Goal: Task Accomplishment & Management: Manage account settings

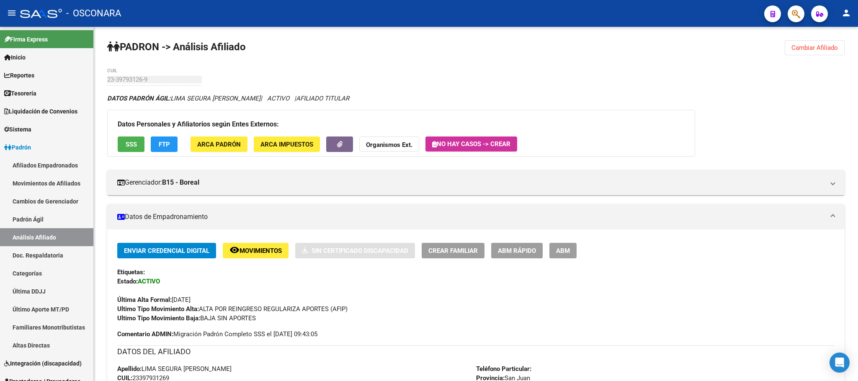
scroll to position [732, 0]
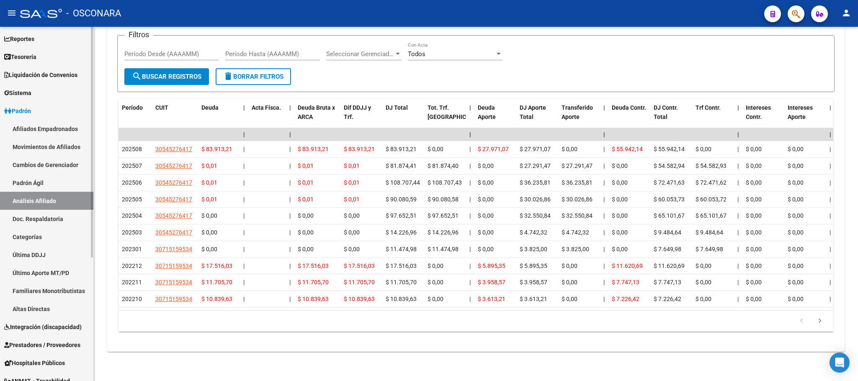
click at [38, 177] on link "Padrón Ágil" at bounding box center [46, 183] width 93 height 18
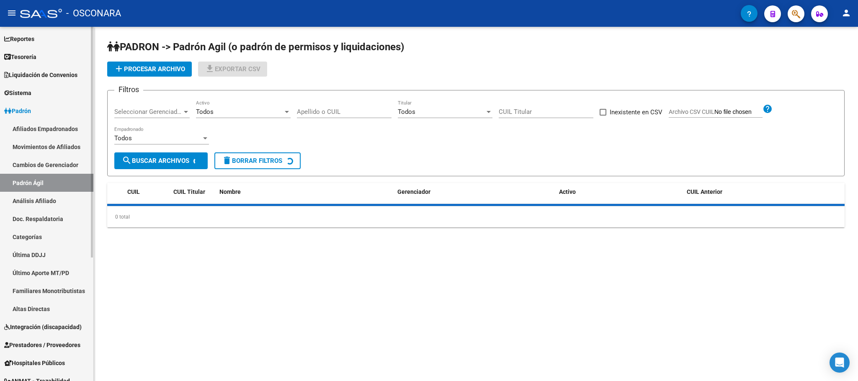
click at [52, 202] on link "Análisis Afiliado" at bounding box center [46, 201] width 93 height 18
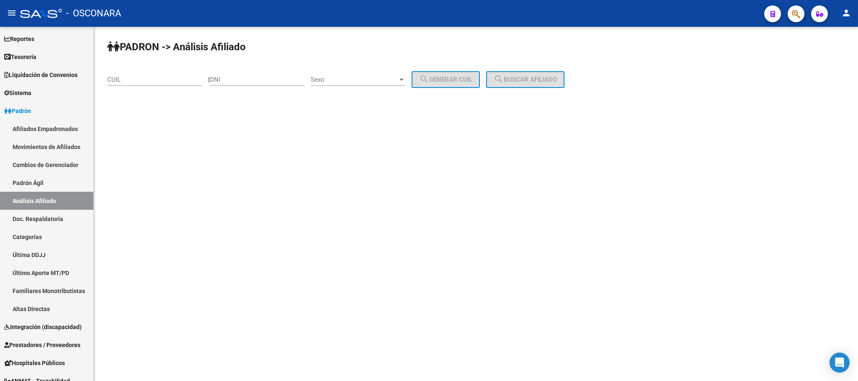
click at [256, 75] on div "DNI" at bounding box center [257, 77] width 95 height 18
type input "-1"
type input "26115342"
click at [370, 77] on span "Sexo" at bounding box center [354, 80] width 87 height 8
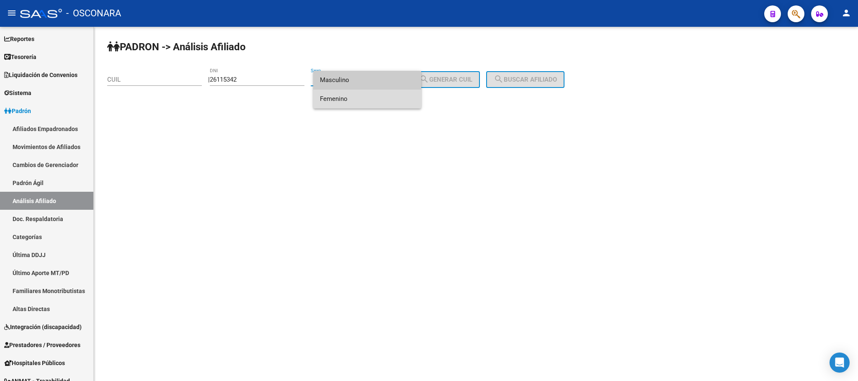
click at [361, 98] on span "Femenino" at bounding box center [367, 99] width 95 height 19
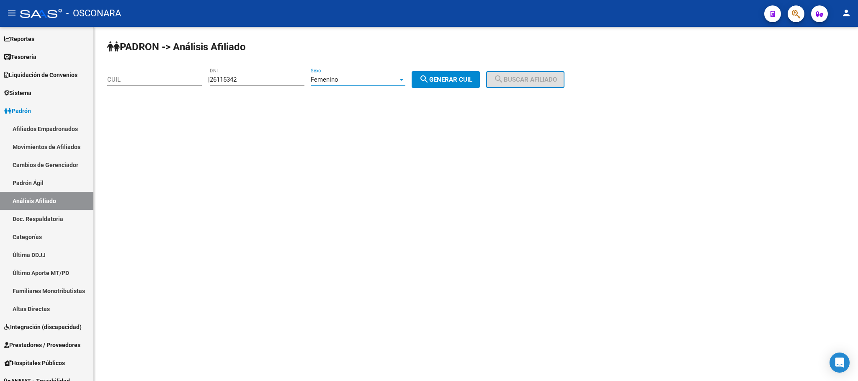
click at [449, 84] on button "search Generar CUIL" at bounding box center [446, 79] width 68 height 17
type input "23-26115342-4"
click at [525, 79] on span "search Buscar afiliado" at bounding box center [525, 80] width 63 height 8
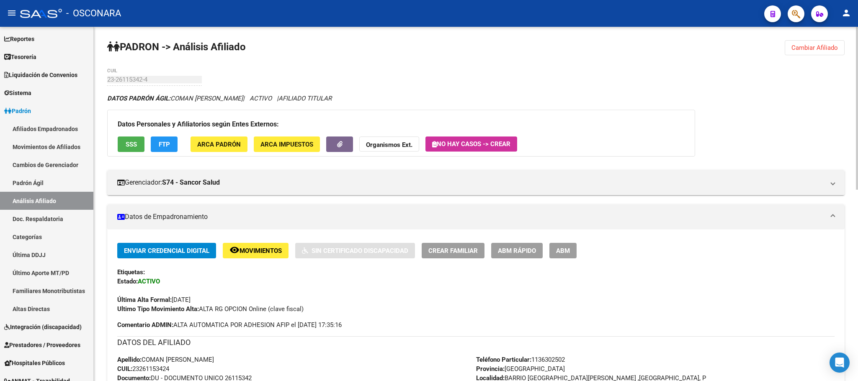
scroll to position [63, 0]
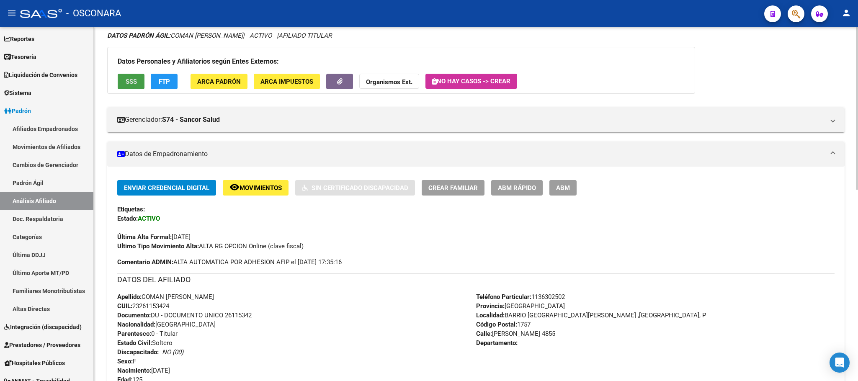
click at [122, 82] on button "SSS" at bounding box center [131, 81] width 27 height 15
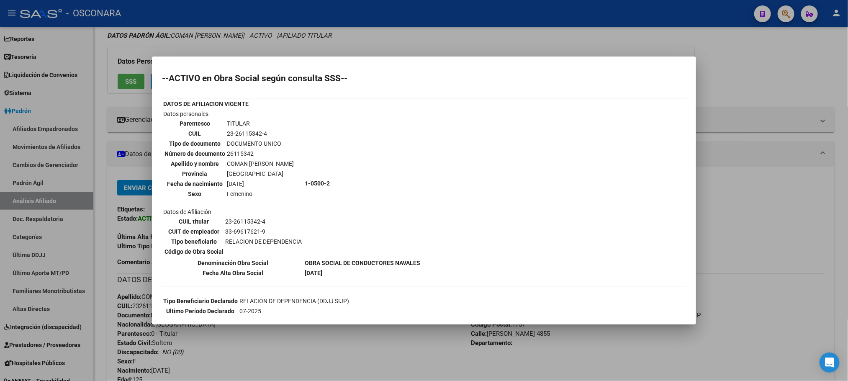
click at [744, 225] on div at bounding box center [424, 190] width 848 height 381
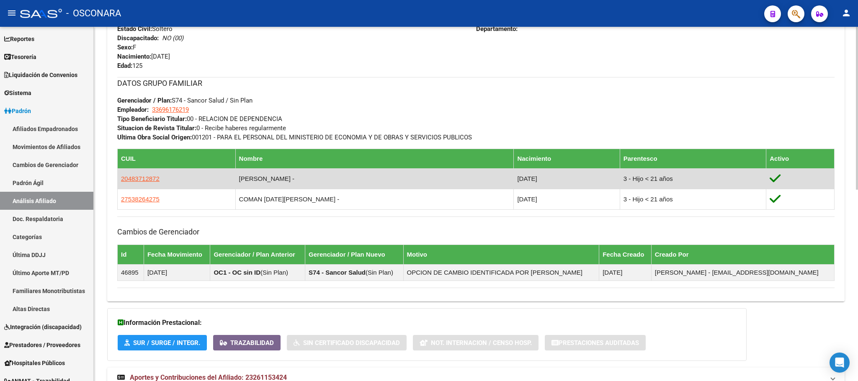
scroll to position [416, 0]
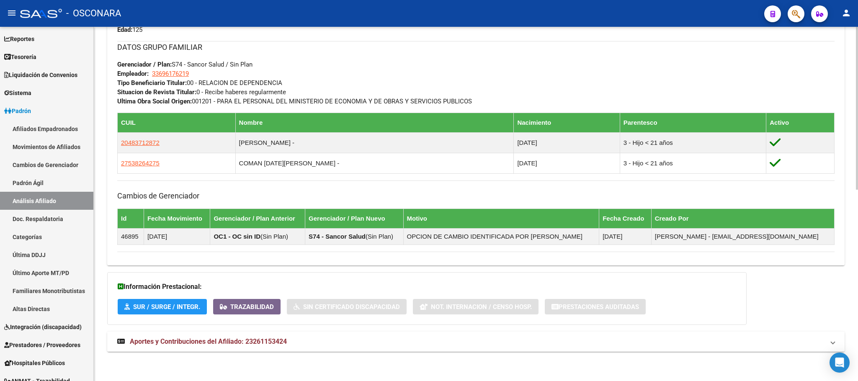
click at [237, 346] on span "Aportes y Contribuciones del Afiliado: 23261153424" at bounding box center [208, 342] width 157 height 8
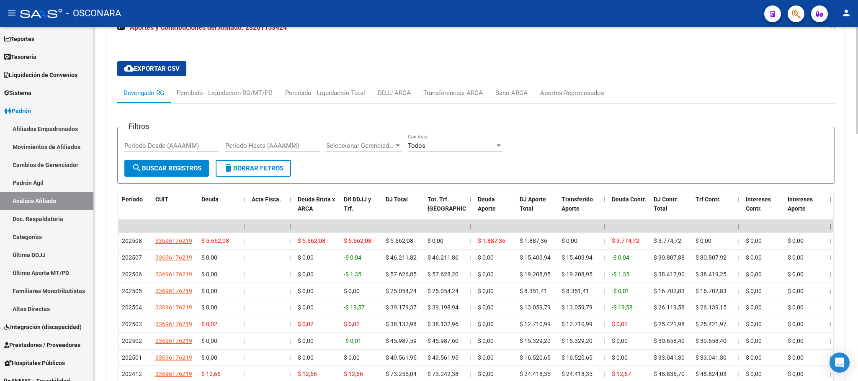
scroll to position [756, 0]
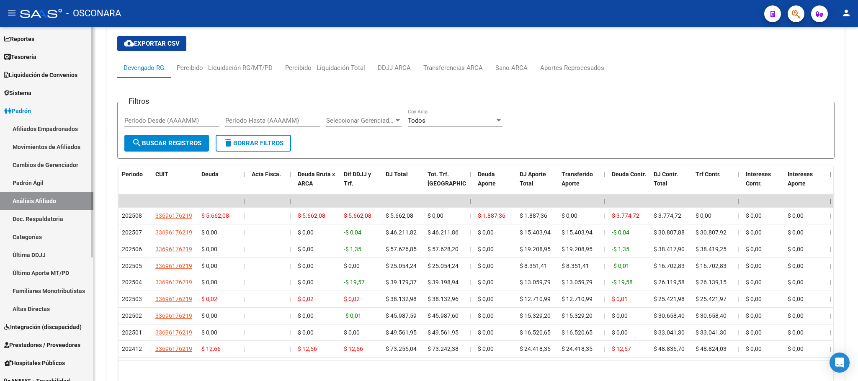
click at [26, 186] on link "Padrón Ágil" at bounding box center [46, 183] width 93 height 18
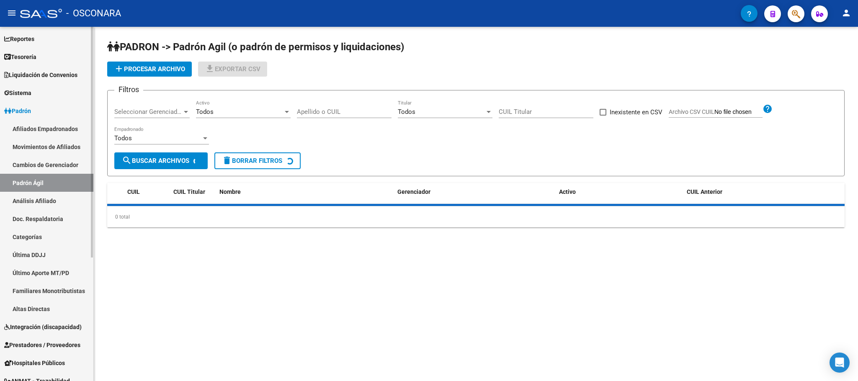
drag, startPoint x: 34, startPoint y: 201, endPoint x: 52, endPoint y: 195, distance: 18.4
click at [35, 202] on link "Análisis Afiliado" at bounding box center [46, 201] width 93 height 18
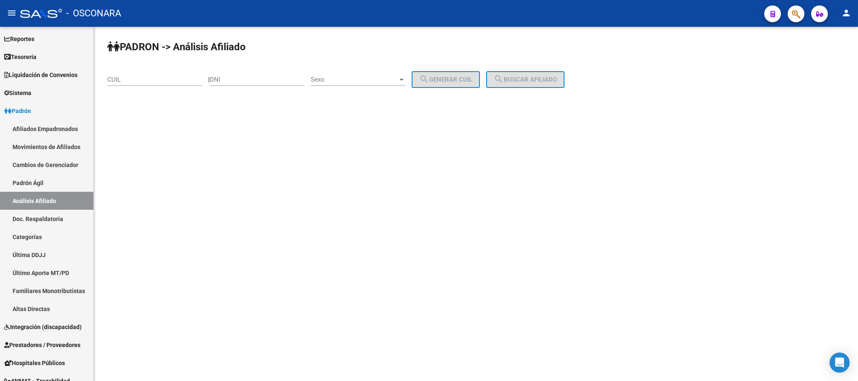
click at [150, 79] on input "CUIL" at bounding box center [154, 80] width 95 height 8
paste input "20-38757571-6"
type input "20-38757571-6"
click at [519, 77] on span "search Buscar afiliado" at bounding box center [525, 80] width 63 height 8
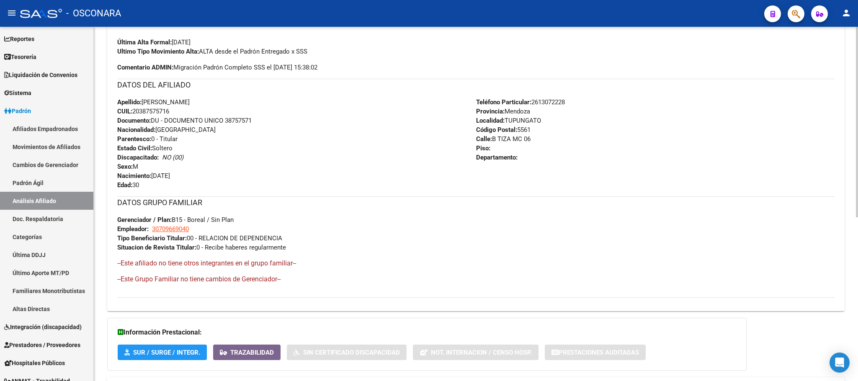
scroll to position [304, 0]
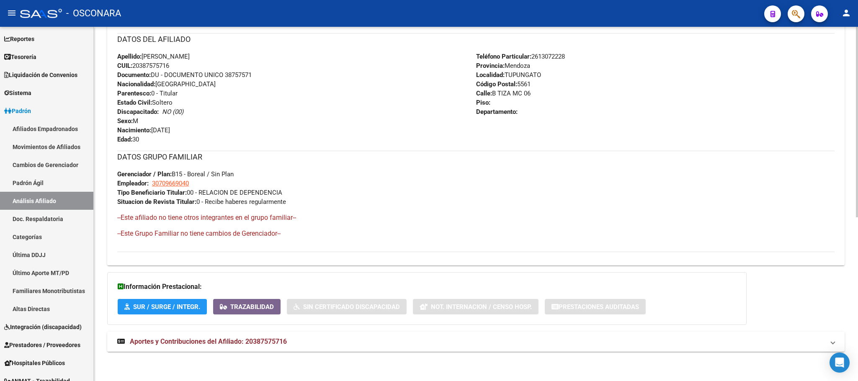
click at [257, 334] on mat-expansion-panel-header "Aportes y Contribuciones del Afiliado: 20387575716" at bounding box center [476, 342] width 738 height 20
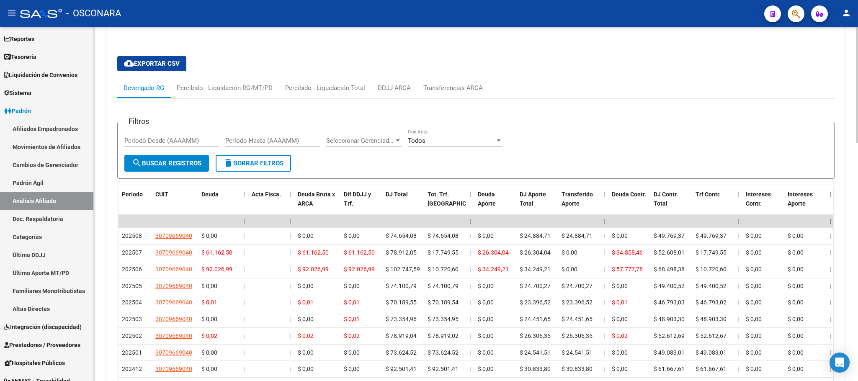
scroll to position [646, 0]
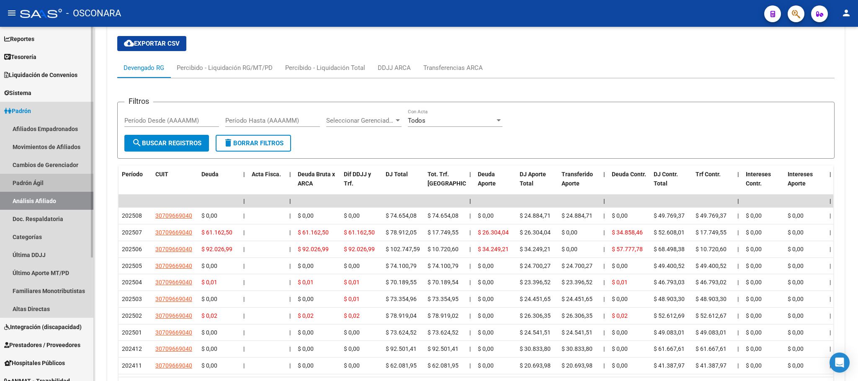
drag, startPoint x: 57, startPoint y: 182, endPoint x: 43, endPoint y: 204, distance: 25.8
click at [57, 181] on link "Padrón Ágil" at bounding box center [46, 183] width 93 height 18
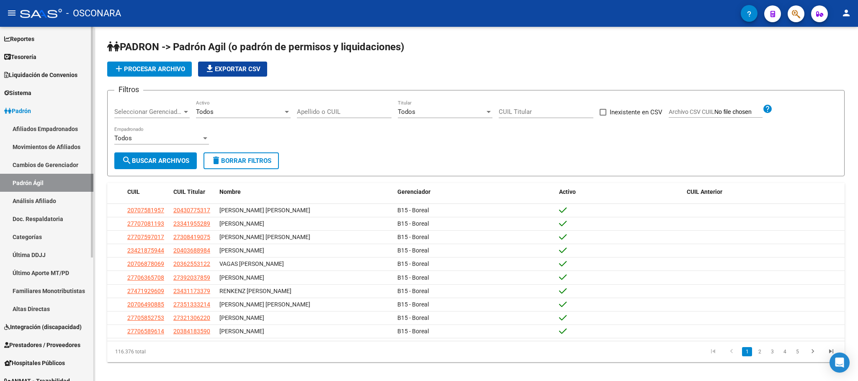
click at [46, 199] on link "Análisis Afiliado" at bounding box center [46, 201] width 93 height 18
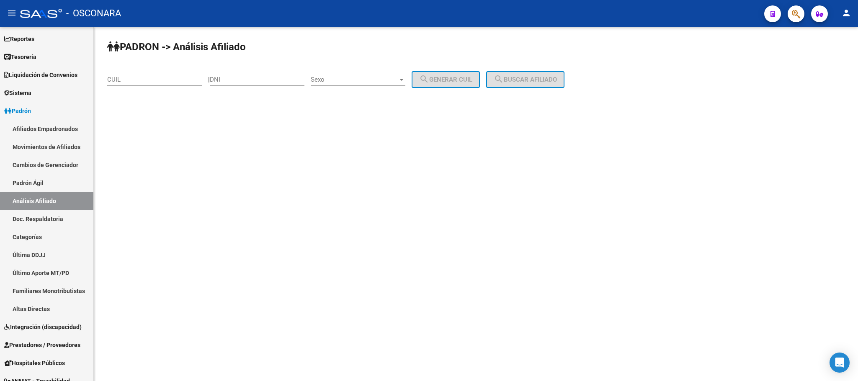
click at [223, 87] on div "DNI" at bounding box center [257, 81] width 95 height 26
click at [224, 83] on input "DNI" at bounding box center [257, 80] width 95 height 8
type input "4606"
type input "4"
type input "46062444"
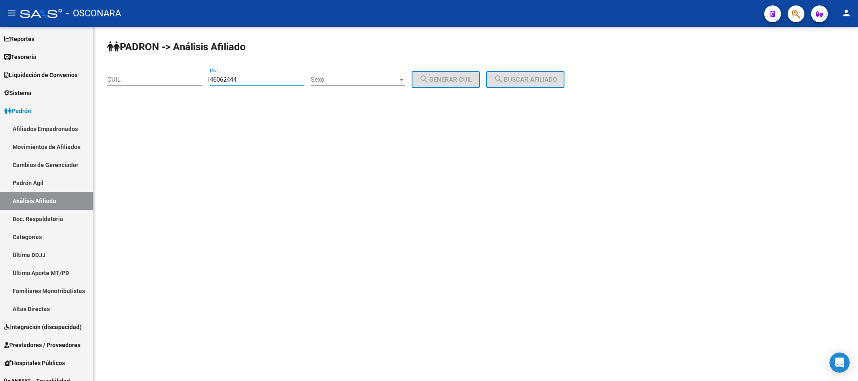
click at [398, 76] on span "Sexo" at bounding box center [354, 80] width 87 height 8
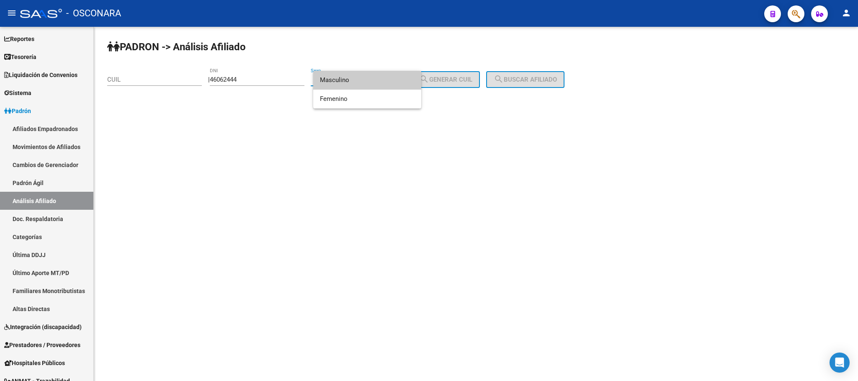
click at [379, 82] on span "Masculino" at bounding box center [367, 80] width 95 height 19
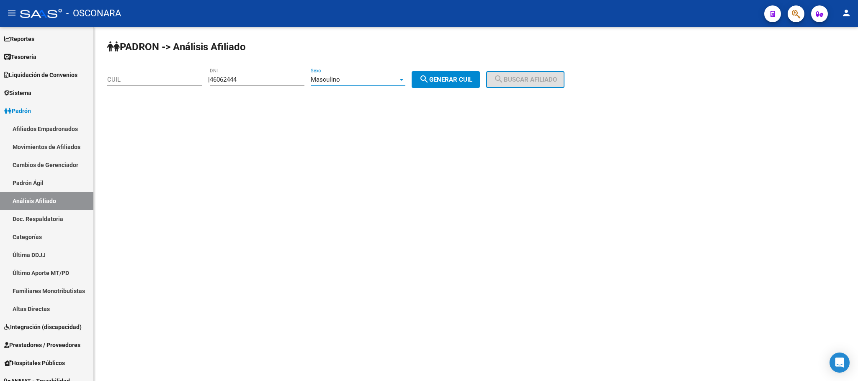
click at [466, 77] on span "search Generar CUIL" at bounding box center [445, 80] width 53 height 8
type input "20-46062444-5"
click at [526, 82] on span "search Buscar afiliado" at bounding box center [525, 80] width 63 height 8
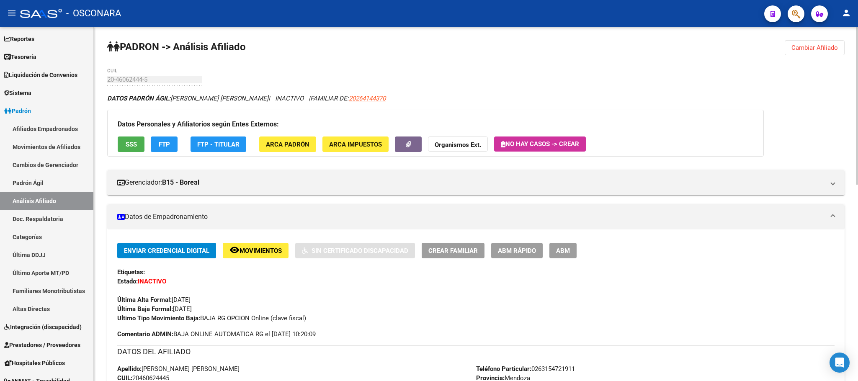
click at [128, 148] on span "SSS" at bounding box center [131, 145] width 11 height 8
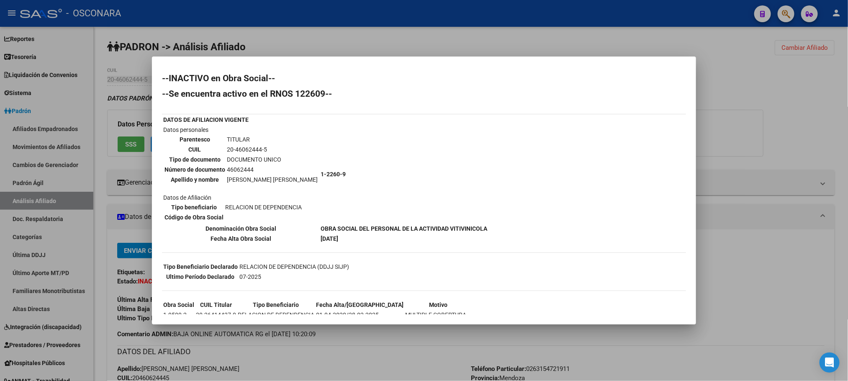
click at [436, 337] on div at bounding box center [424, 190] width 848 height 381
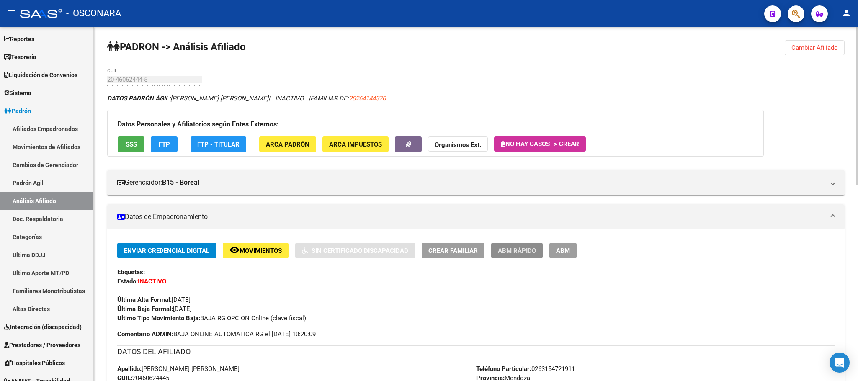
click at [519, 248] on span "ABM Rápido" at bounding box center [517, 251] width 38 height 8
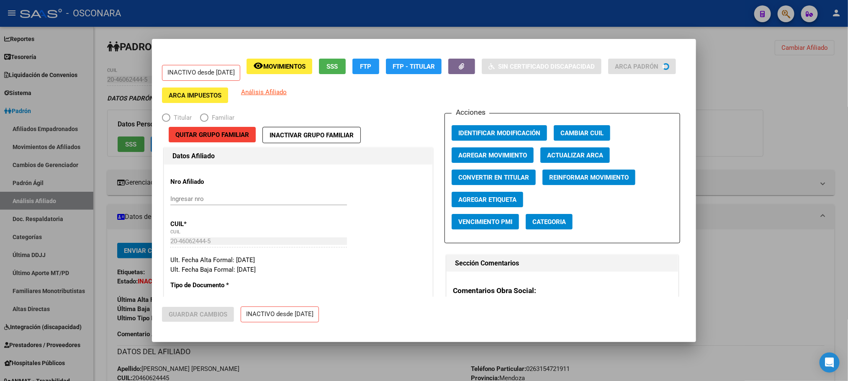
radio input "true"
type input "30-55166780-0"
click at [738, 99] on div at bounding box center [424, 190] width 848 height 381
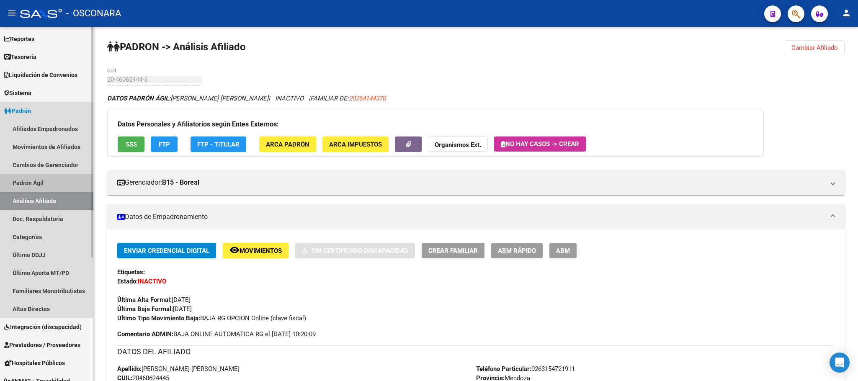
click at [55, 182] on link "Padrón Ágil" at bounding box center [46, 183] width 93 height 18
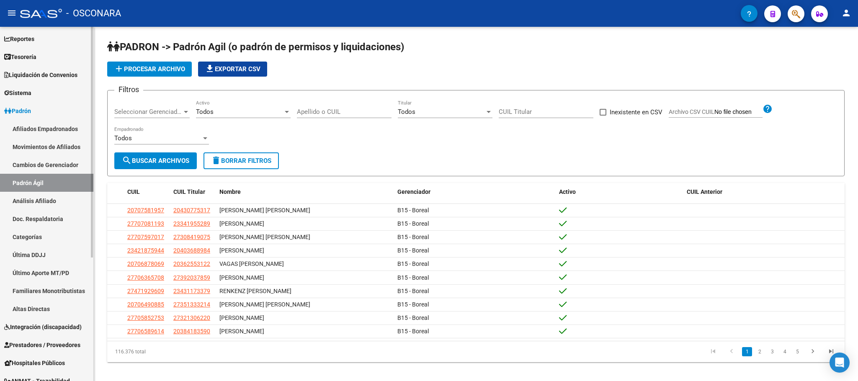
click at [57, 196] on link "Análisis Afiliado" at bounding box center [46, 201] width 93 height 18
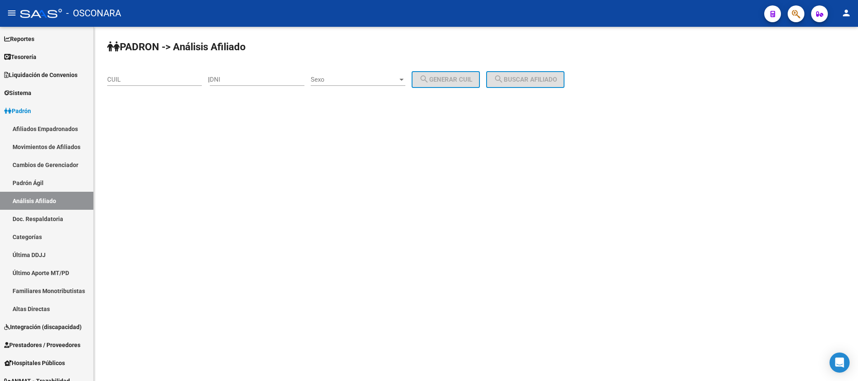
click at [148, 75] on div "CUIL" at bounding box center [154, 77] width 95 height 18
paste input "20-94564671-4"
type input "20-94564671-4"
click at [546, 81] on span "search Buscar afiliado" at bounding box center [525, 80] width 63 height 8
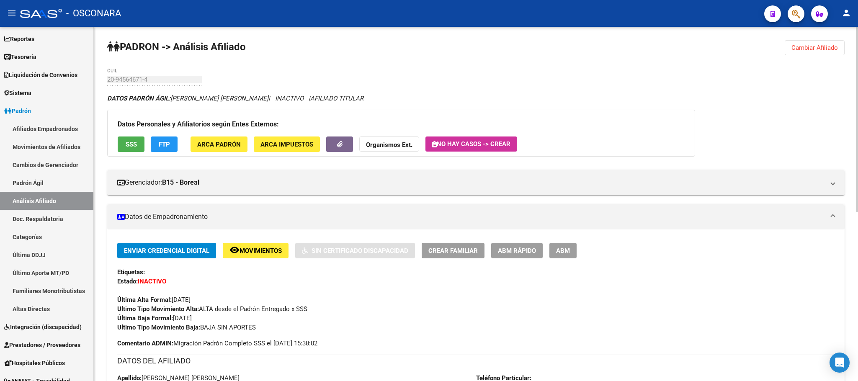
click at [523, 254] on span "ABM Rápido" at bounding box center [517, 251] width 38 height 8
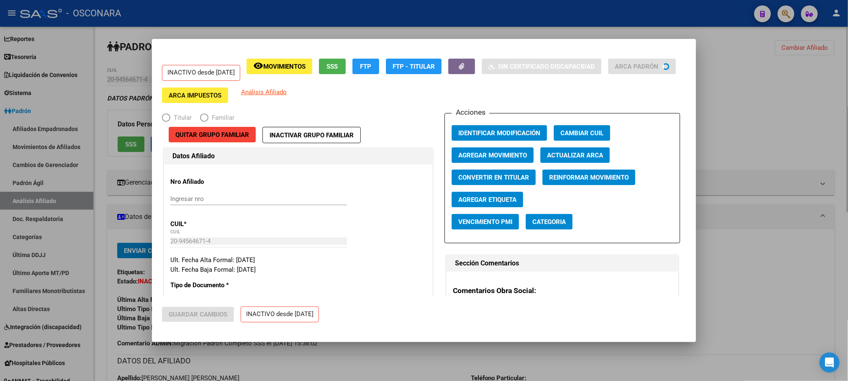
radio input "true"
type input "30-57895978-1"
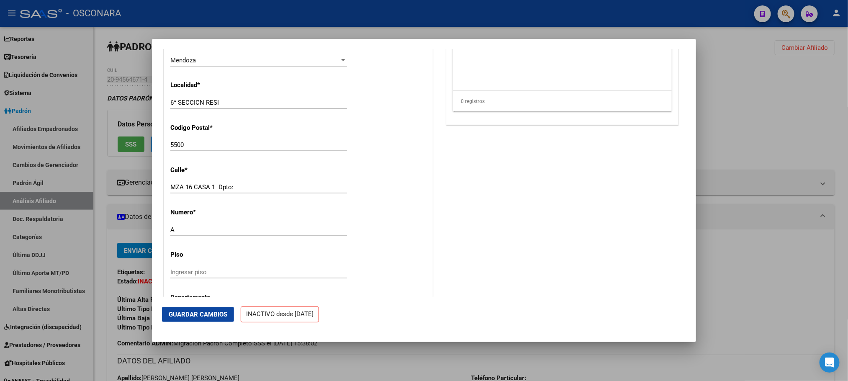
scroll to position [1021, 0]
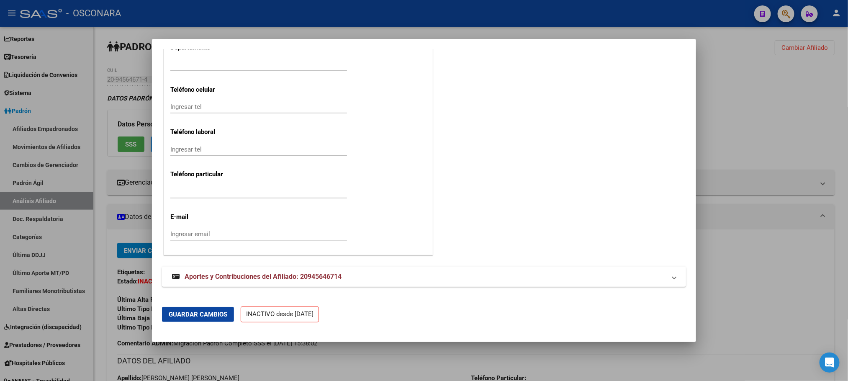
click at [296, 273] on span "Aportes y Contribuciones del Afiliado: 20945646714" at bounding box center [263, 277] width 157 height 8
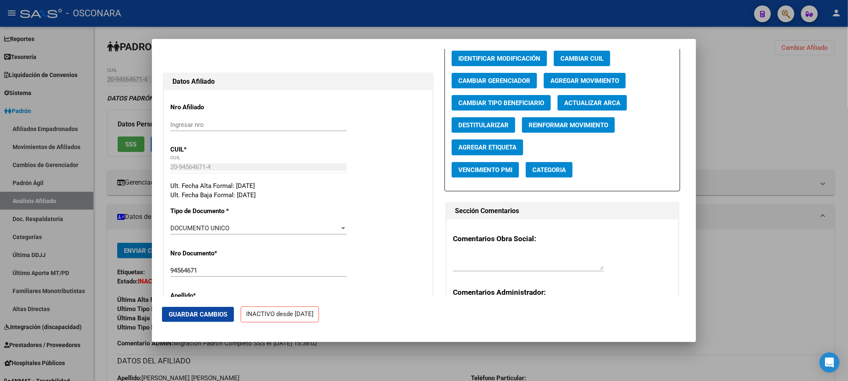
scroll to position [0, 0]
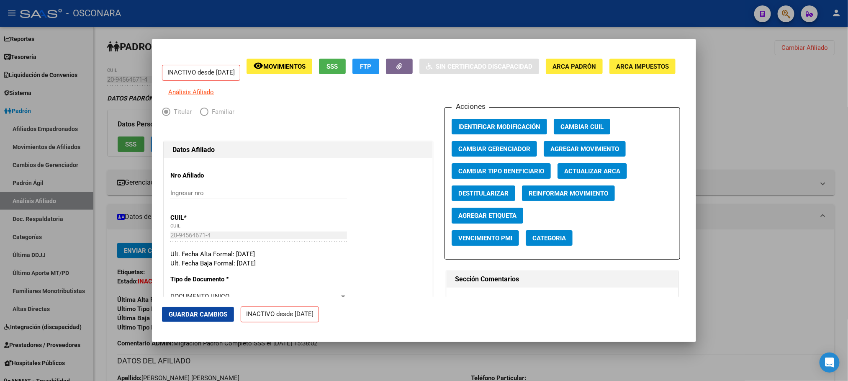
click at [563, 153] on span "Agregar Movimiento" at bounding box center [585, 149] width 69 height 8
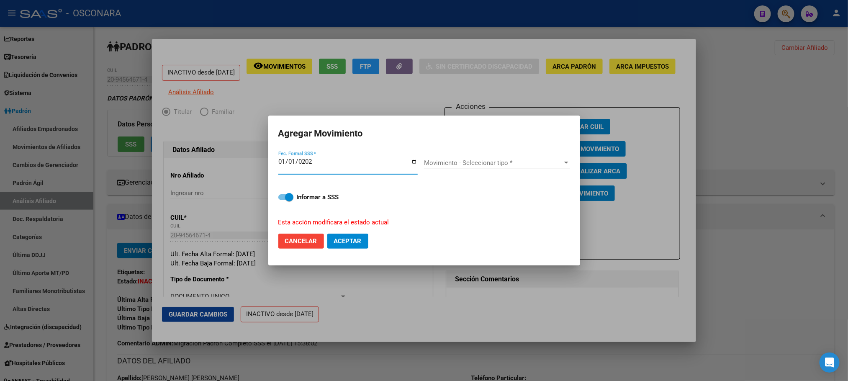
type input "[DATE]"
click at [558, 171] on div "Movimiento - Seleccionar tipo * Movimiento - Seleccionar tipo *" at bounding box center [497, 167] width 146 height 21
click at [558, 158] on div "Movimiento - Seleccionar tipo * Movimiento - Seleccionar tipo *" at bounding box center [497, 163] width 146 height 13
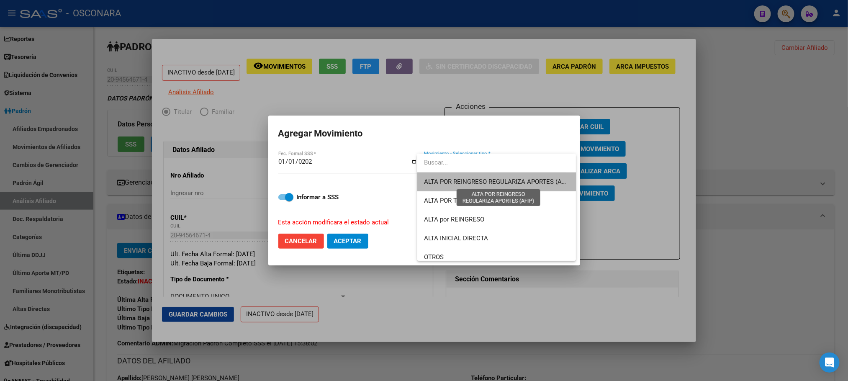
click at [546, 183] on span "ALTA POR REINGRESO REGULARIZA APORTES (AFIP)" at bounding box center [498, 182] width 149 height 8
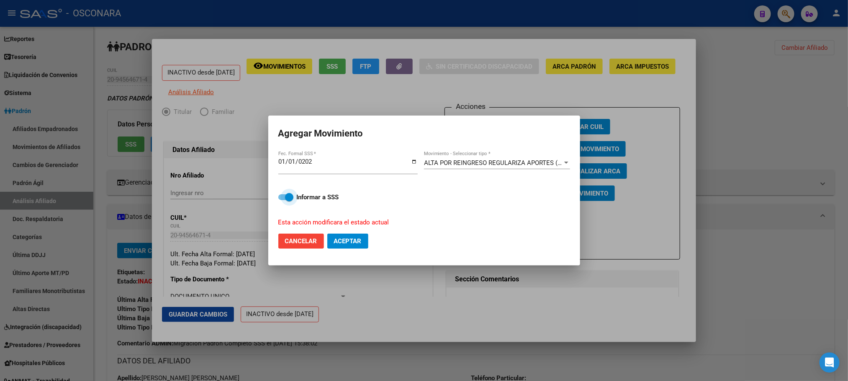
click at [279, 196] on span at bounding box center [285, 197] width 15 height 6
click at [282, 200] on input "Informar a SSS" at bounding box center [282, 200] width 0 height 0
checkbox input "false"
click at [362, 239] on span "Aceptar" at bounding box center [348, 241] width 28 height 8
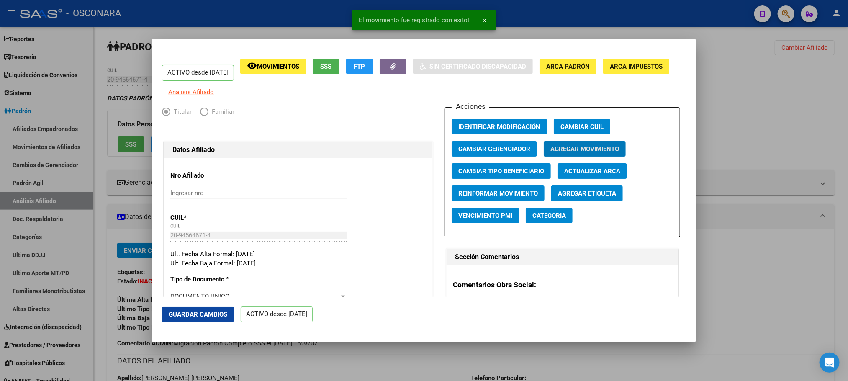
click at [332, 68] on span "SSS" at bounding box center [326, 67] width 11 height 8
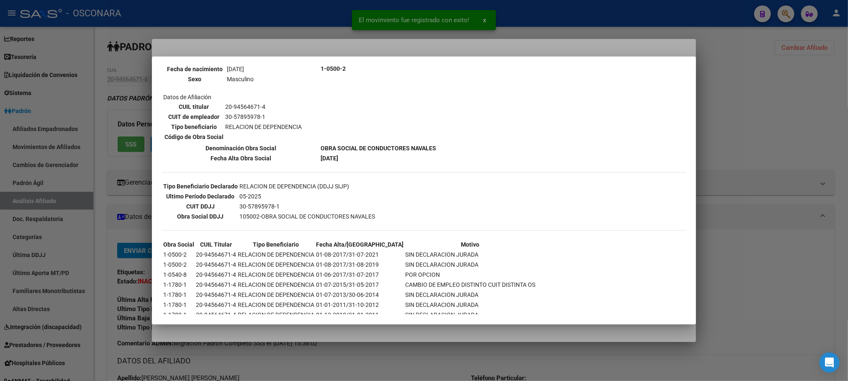
scroll to position [126, 0]
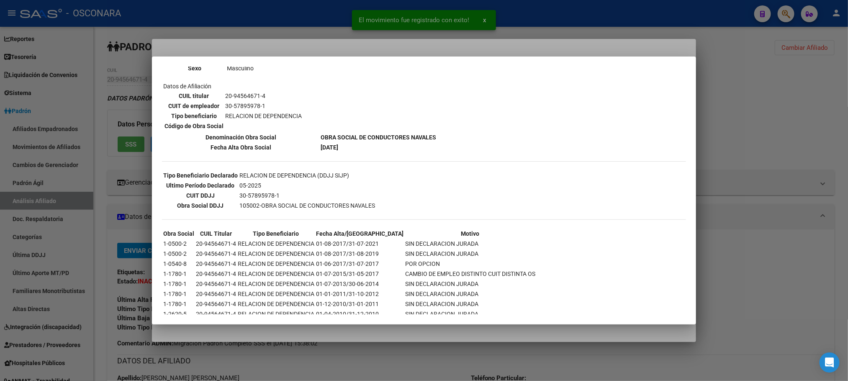
click at [737, 136] on div at bounding box center [424, 190] width 848 height 381
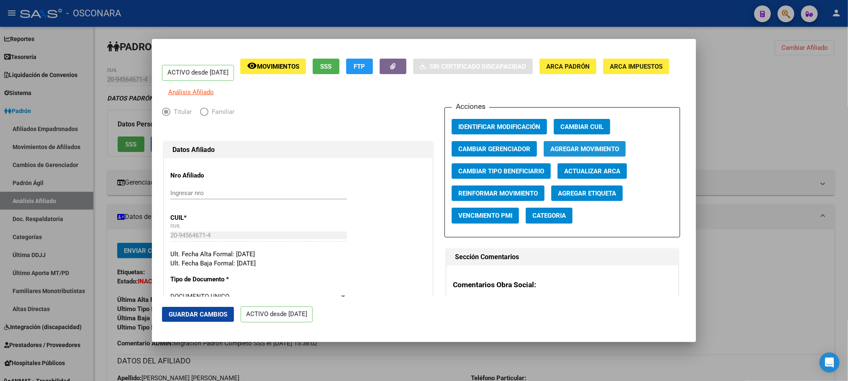
click at [579, 153] on span "Agregar Movimiento" at bounding box center [585, 149] width 69 height 8
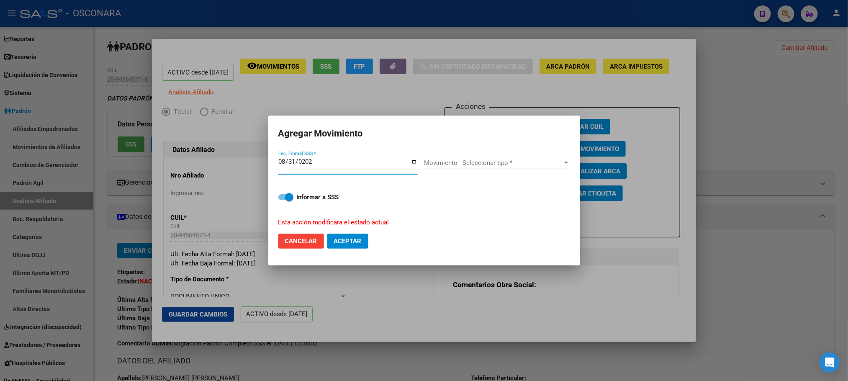
type input "[DATE]"
click at [523, 164] on span "Movimiento - Seleccionar tipo *" at bounding box center [493, 163] width 139 height 8
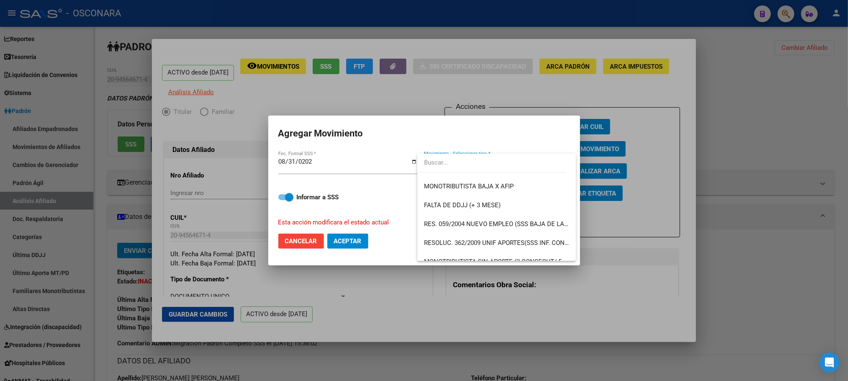
scroll to position [251, 0]
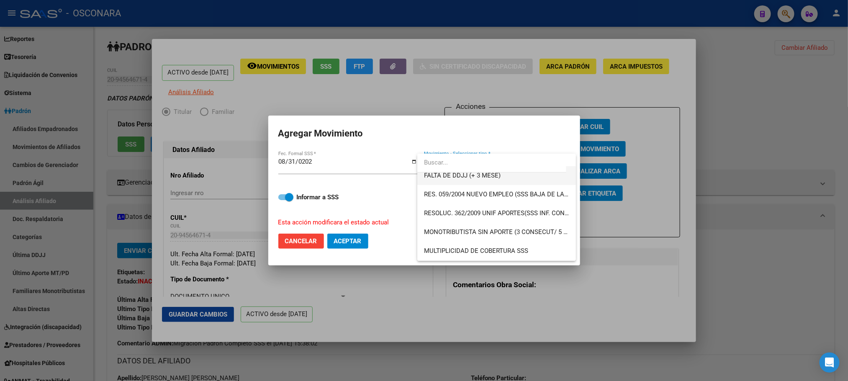
click at [509, 176] on span "FALTA DE DDJJ (+ 3 MESE)" at bounding box center [496, 175] width 145 height 19
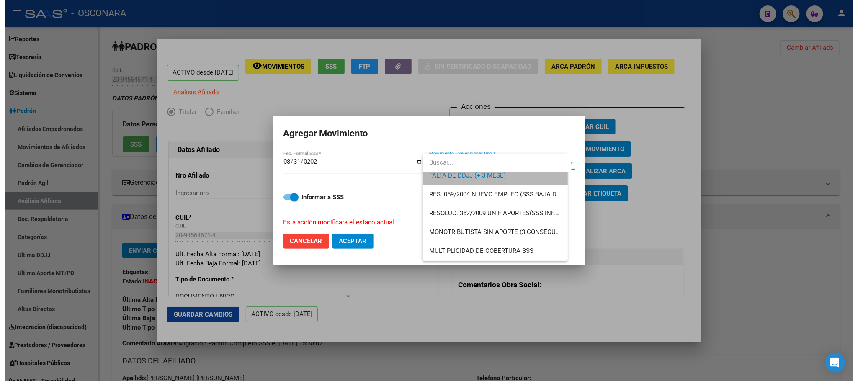
scroll to position [245, 0]
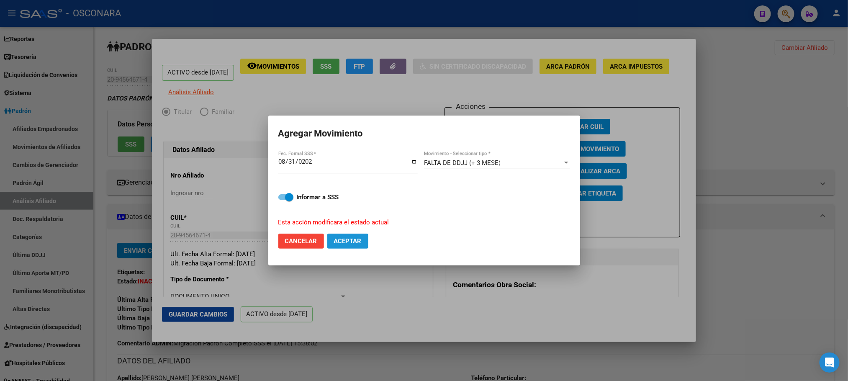
click at [347, 239] on span "Aceptar" at bounding box center [348, 241] width 28 height 8
checkbox input "false"
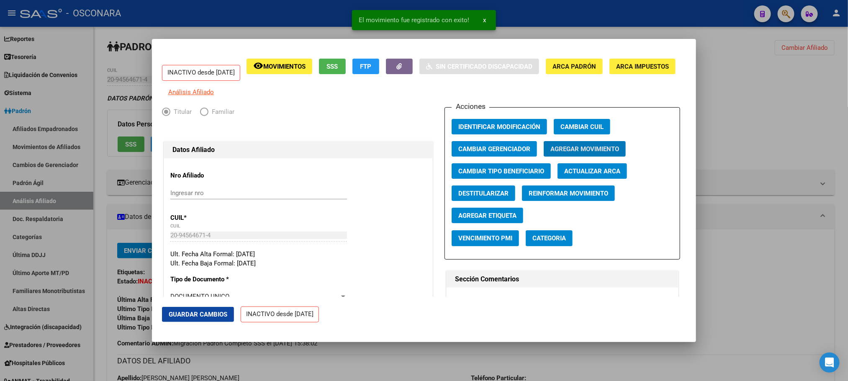
click at [218, 318] on span "Guardar Cambios" at bounding box center [198, 315] width 59 height 8
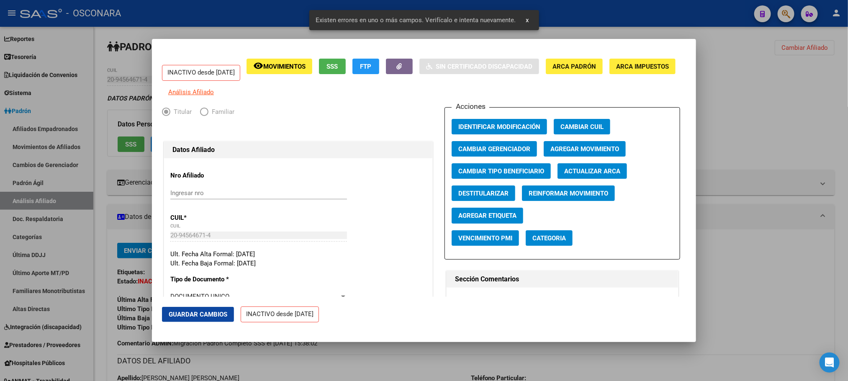
click at [328, 346] on div at bounding box center [424, 190] width 848 height 381
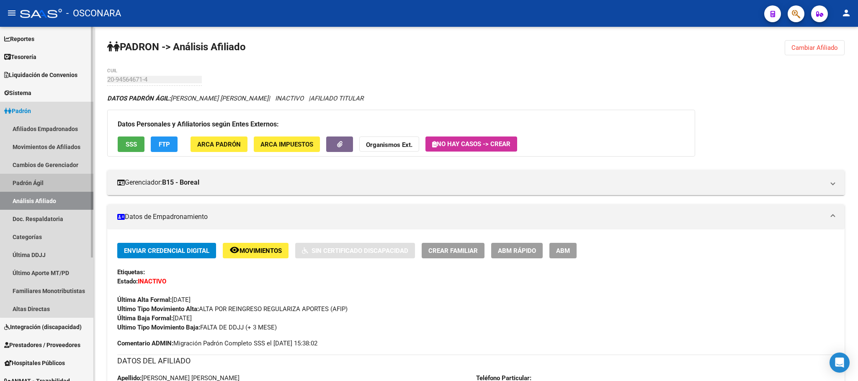
click at [48, 181] on link "Padrón Ágil" at bounding box center [46, 183] width 93 height 18
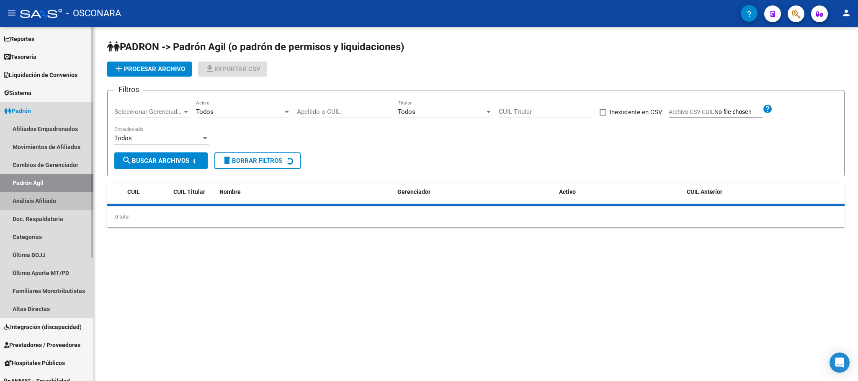
click at [44, 206] on link "Análisis Afiliado" at bounding box center [46, 201] width 93 height 18
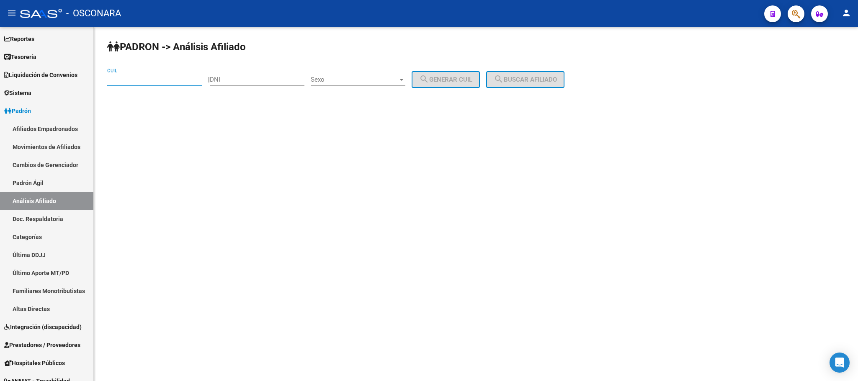
click at [158, 82] on input "CUIL" at bounding box center [154, 80] width 95 height 8
paste input "20-38757571-6"
type input "20-38757571-6"
click at [565, 87] on button "search Buscar afiliado" at bounding box center [525, 79] width 78 height 17
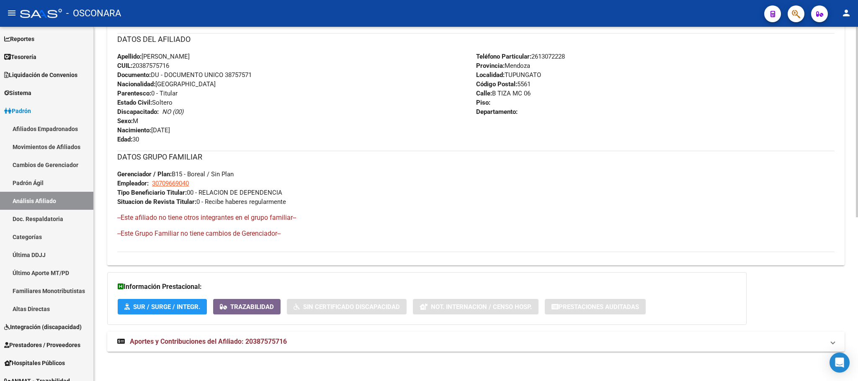
click at [281, 340] on span "Aportes y Contribuciones del Afiliado: 20387575716" at bounding box center [208, 342] width 157 height 8
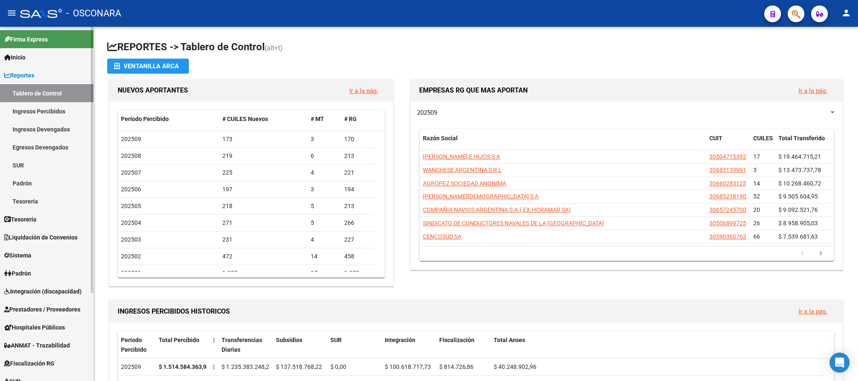
click at [43, 279] on link "Padrón" at bounding box center [46, 273] width 93 height 18
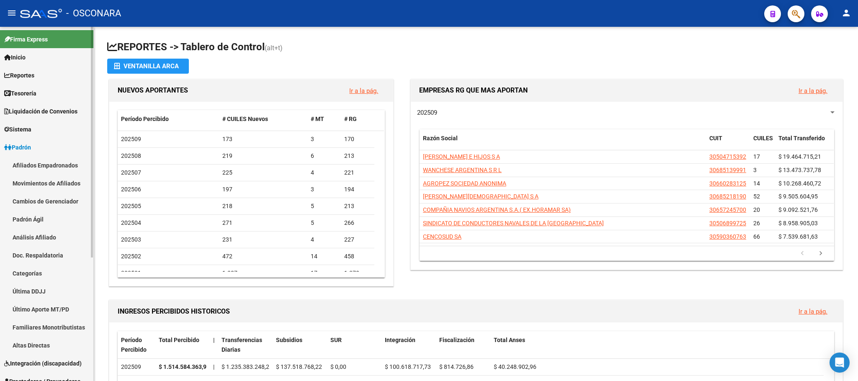
click at [75, 162] on link "Afiliados Empadronados" at bounding box center [46, 165] width 93 height 18
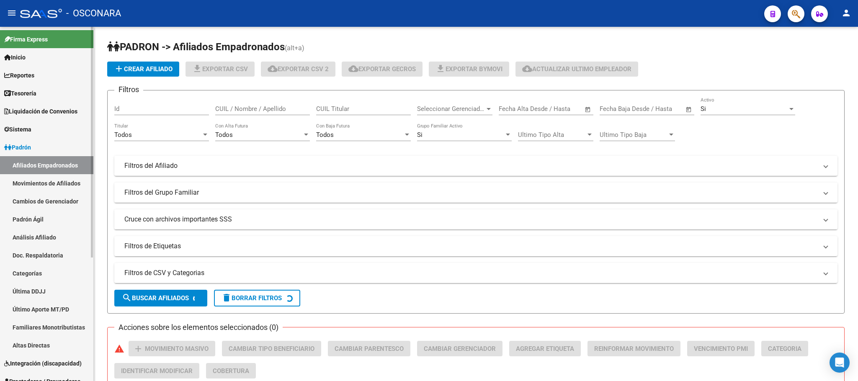
click at [67, 189] on link "Movimientos de Afiliados" at bounding box center [46, 183] width 93 height 18
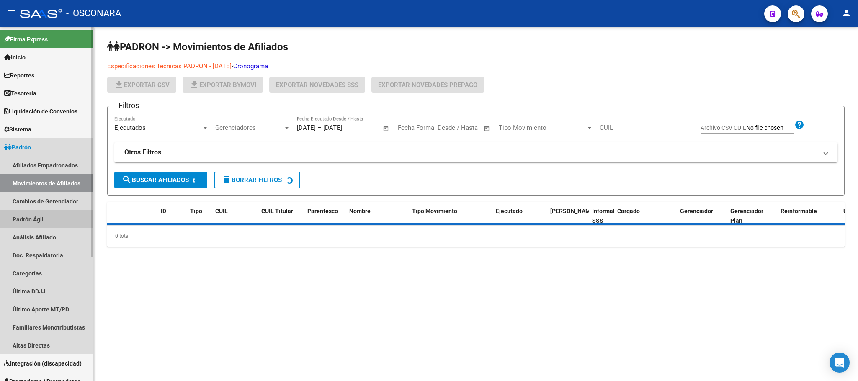
click at [48, 222] on link "Padrón Ágil" at bounding box center [46, 219] width 93 height 18
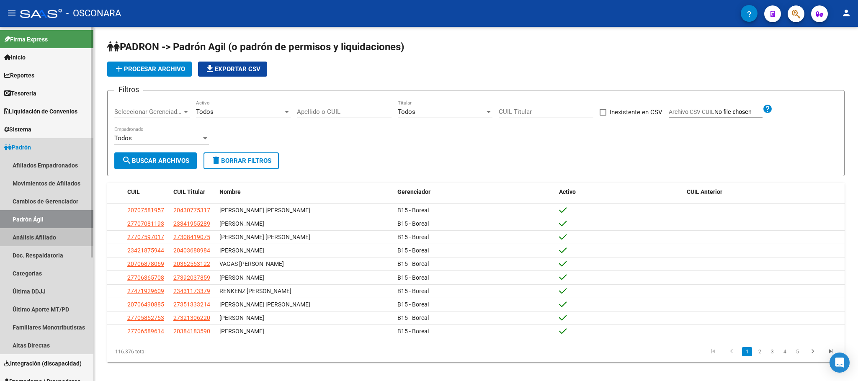
click at [46, 237] on link "Análisis Afiliado" at bounding box center [46, 237] width 93 height 18
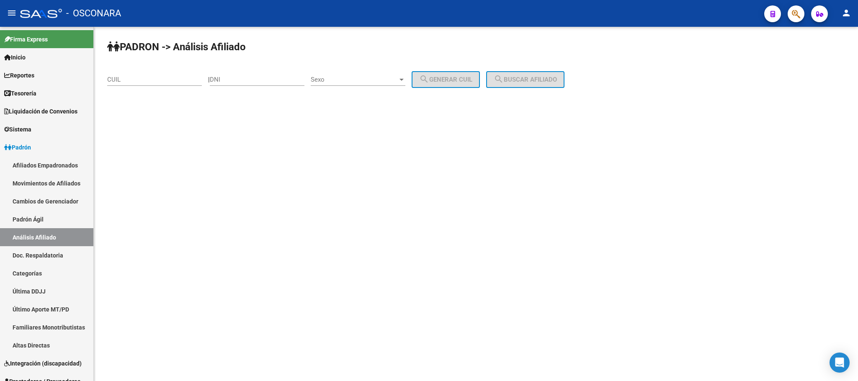
click at [165, 87] on div "CUIL" at bounding box center [154, 81] width 95 height 26
click at [121, 80] on input "CUIL" at bounding box center [154, 80] width 95 height 8
paste input "27-94582407-2"
type input "27-94582407-2"
click at [548, 84] on button "search Buscar afiliado" at bounding box center [525, 79] width 78 height 17
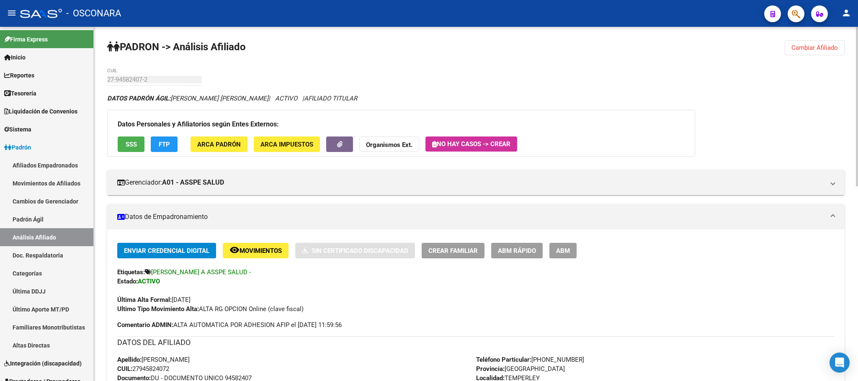
click at [132, 147] on span "SSS" at bounding box center [131, 145] width 11 height 8
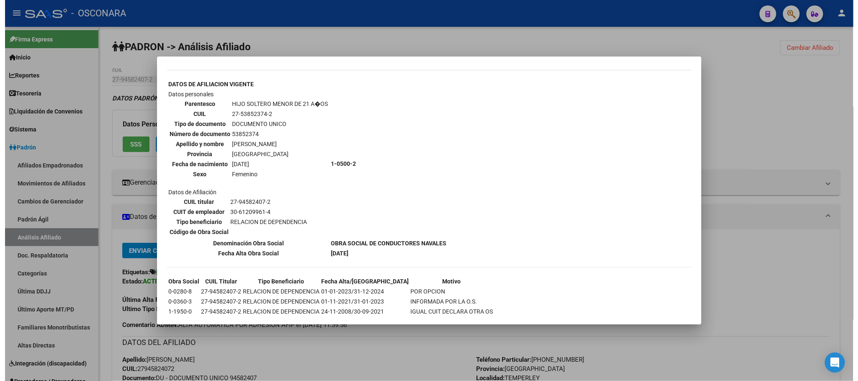
scroll to position [488, 0]
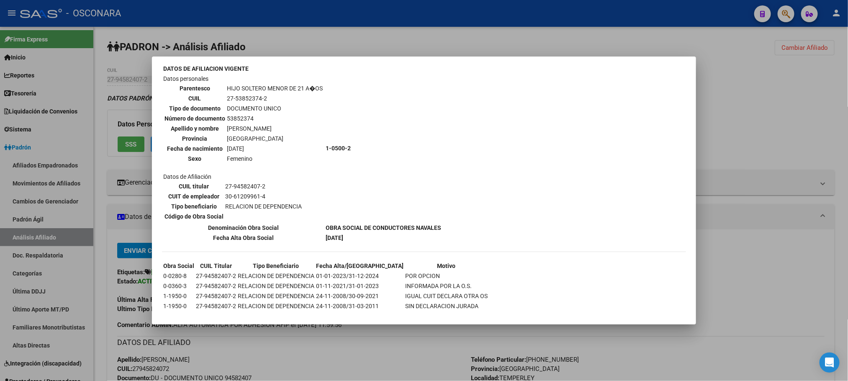
click at [407, 342] on div at bounding box center [424, 190] width 848 height 381
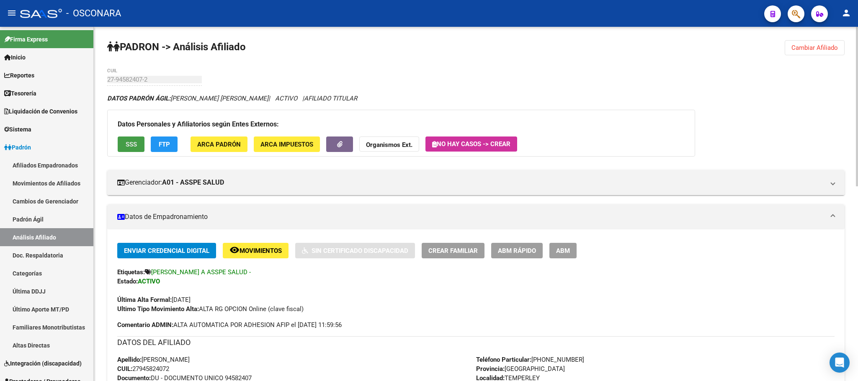
click at [130, 144] on span "SSS" at bounding box center [131, 145] width 11 height 8
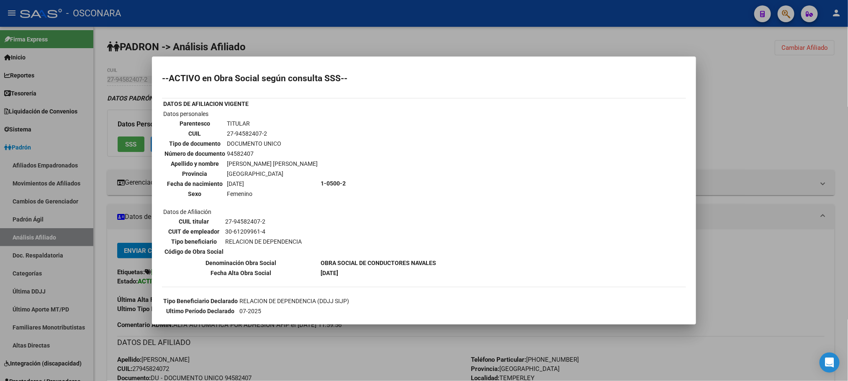
click at [656, 21] on div at bounding box center [424, 190] width 848 height 381
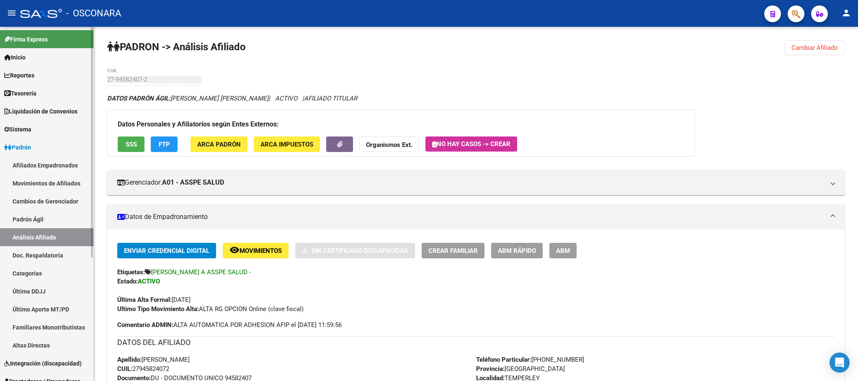
click at [36, 218] on link "Padrón Ágil" at bounding box center [46, 219] width 93 height 18
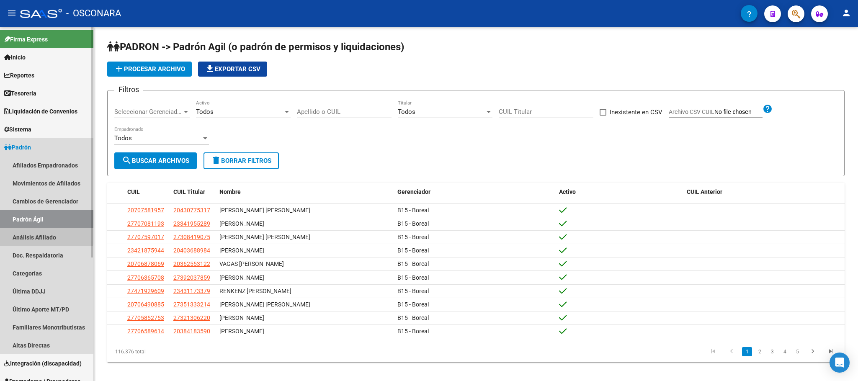
click at [36, 237] on link "Análisis Afiliado" at bounding box center [46, 237] width 93 height 18
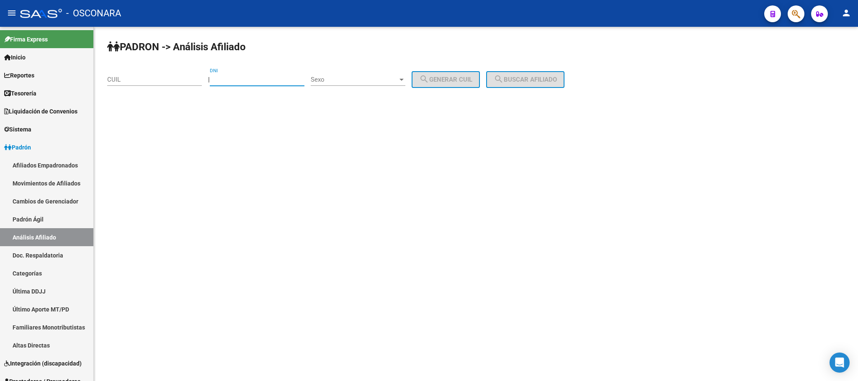
click at [230, 81] on input "DNI" at bounding box center [257, 80] width 95 height 8
type input "27074606"
click at [387, 75] on div "Sexo Sexo" at bounding box center [358, 77] width 95 height 18
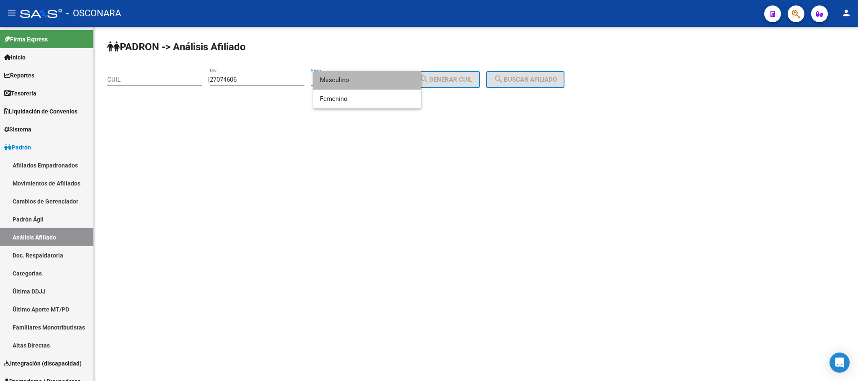
click at [392, 80] on span "Masculino" at bounding box center [367, 80] width 95 height 19
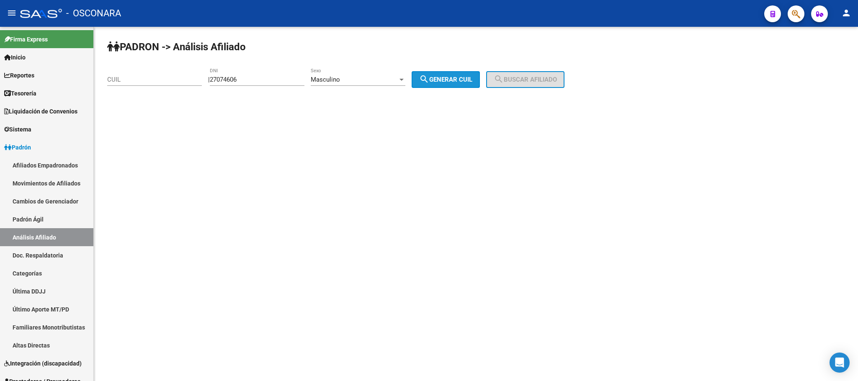
click at [438, 73] on button "search Generar CUIL" at bounding box center [446, 79] width 68 height 17
type input "20-27074606-4"
click at [536, 82] on span "search Buscar afiliado" at bounding box center [525, 80] width 63 height 8
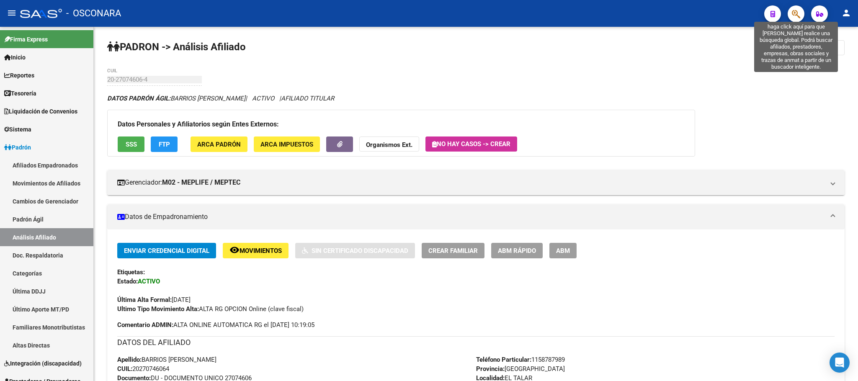
click at [797, 18] on icon "button" at bounding box center [796, 14] width 8 height 10
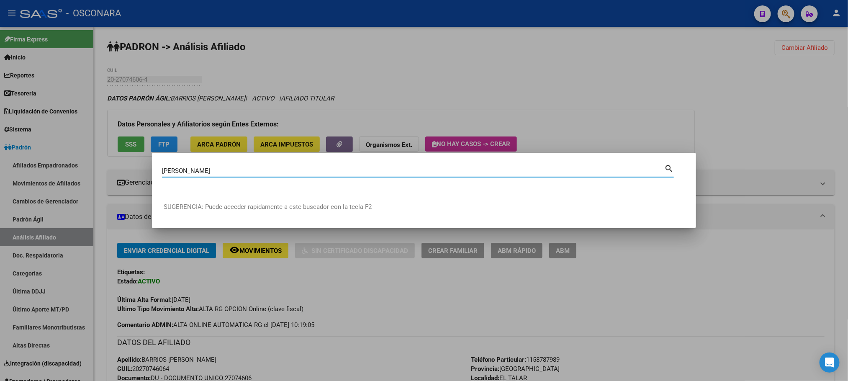
type input "ARAYA"
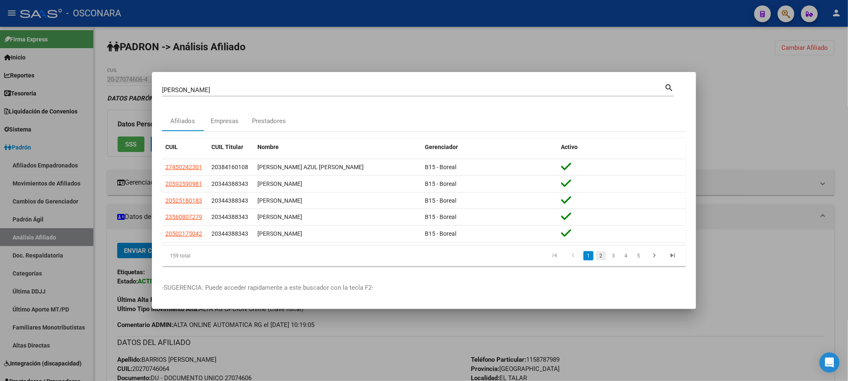
click at [602, 257] on link "2" at bounding box center [601, 255] width 10 height 9
click at [614, 254] on link "3" at bounding box center [614, 255] width 10 height 9
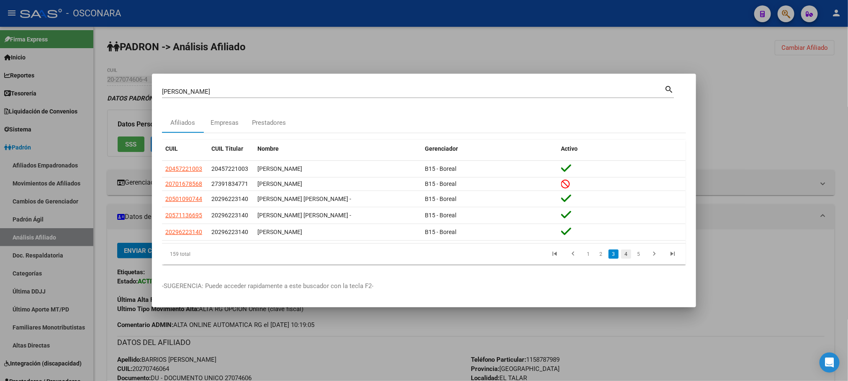
click at [626, 254] on link "4" at bounding box center [626, 254] width 10 height 9
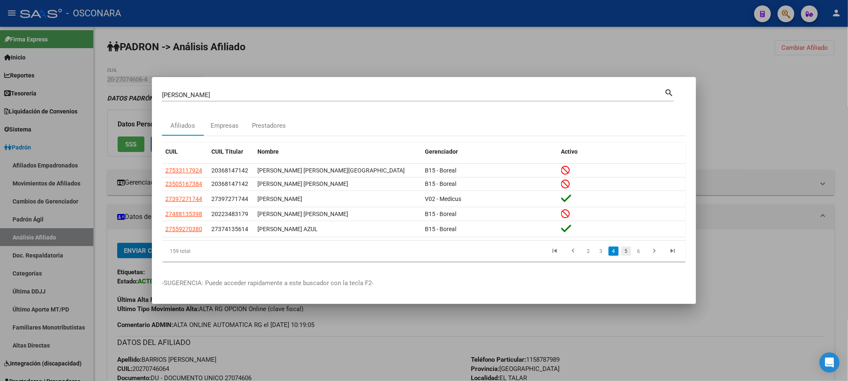
click at [627, 254] on link "5" at bounding box center [626, 251] width 10 height 9
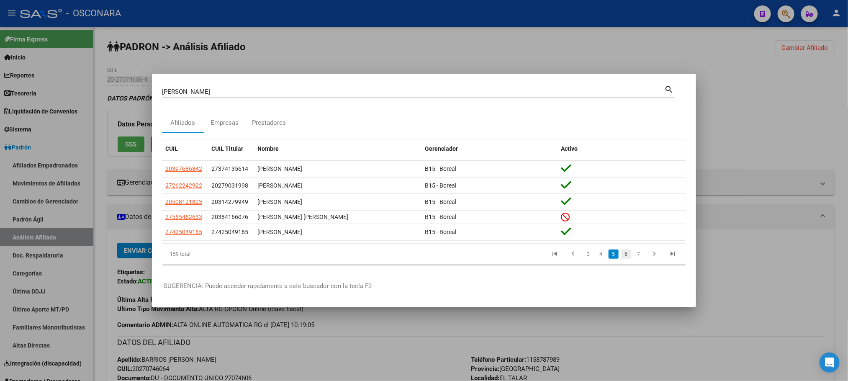
click at [629, 256] on link "6" at bounding box center [626, 254] width 10 height 9
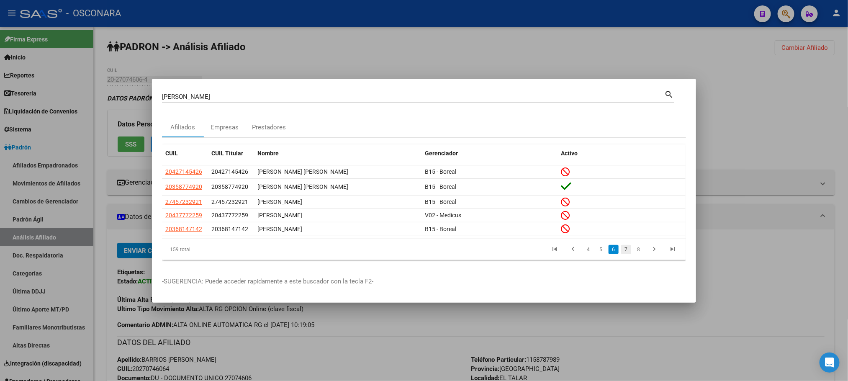
click at [627, 249] on link "7" at bounding box center [626, 249] width 10 height 9
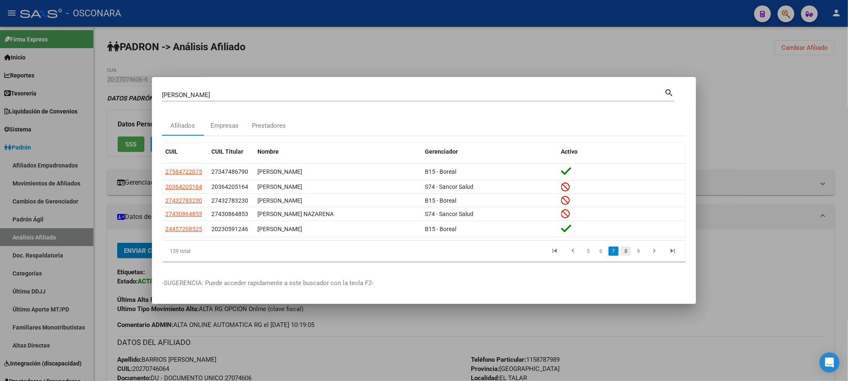
click at [627, 254] on link "8" at bounding box center [626, 251] width 10 height 9
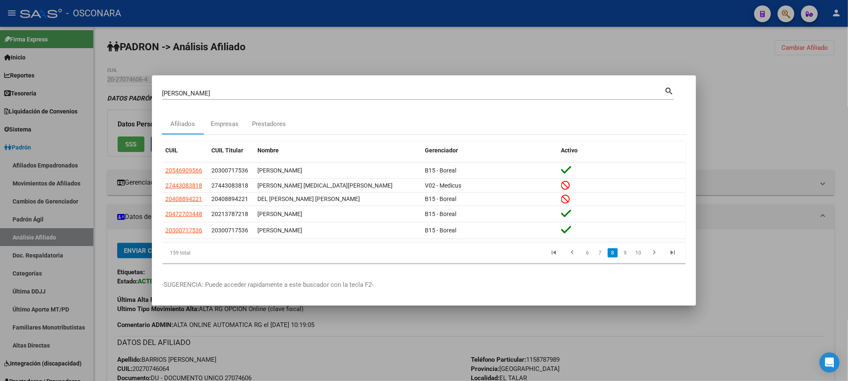
click at [627, 254] on link "9" at bounding box center [626, 252] width 10 height 9
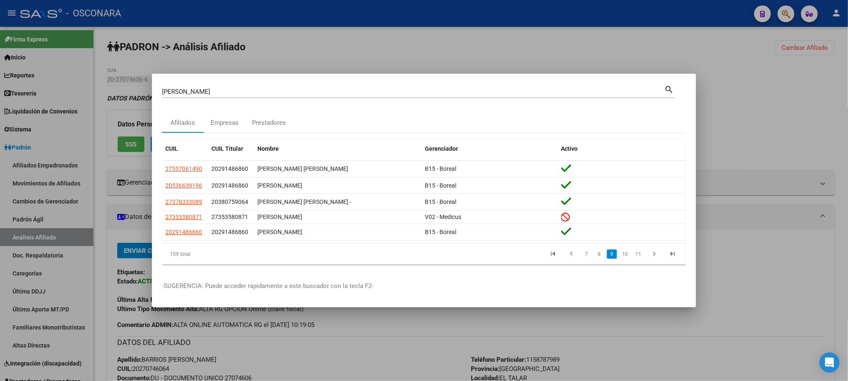
click at [627, 254] on link "10" at bounding box center [625, 254] width 11 height 9
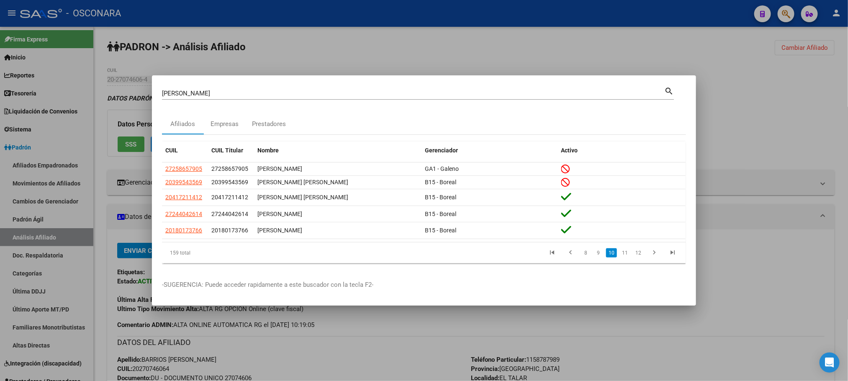
click at [627, 254] on link "11" at bounding box center [625, 252] width 11 height 9
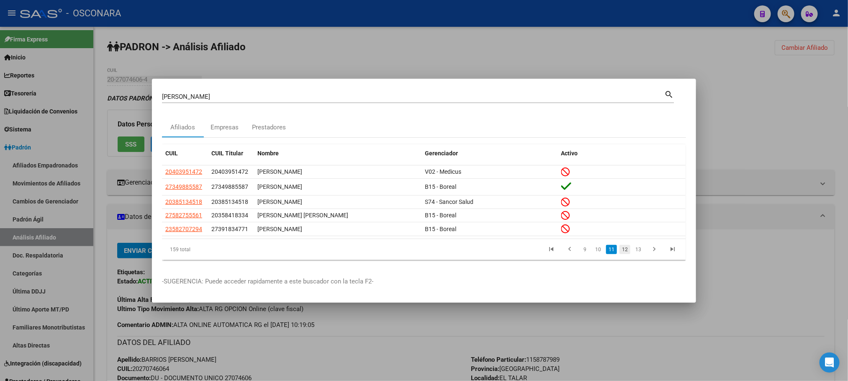
click at [627, 254] on link "12" at bounding box center [625, 249] width 11 height 9
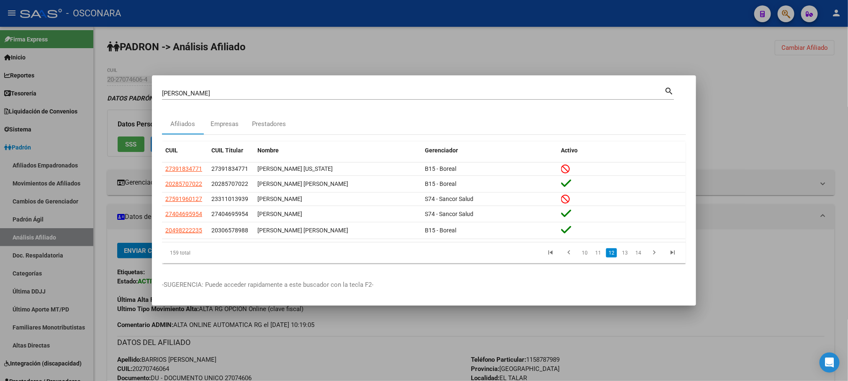
click at [627, 254] on link "13" at bounding box center [625, 252] width 11 height 9
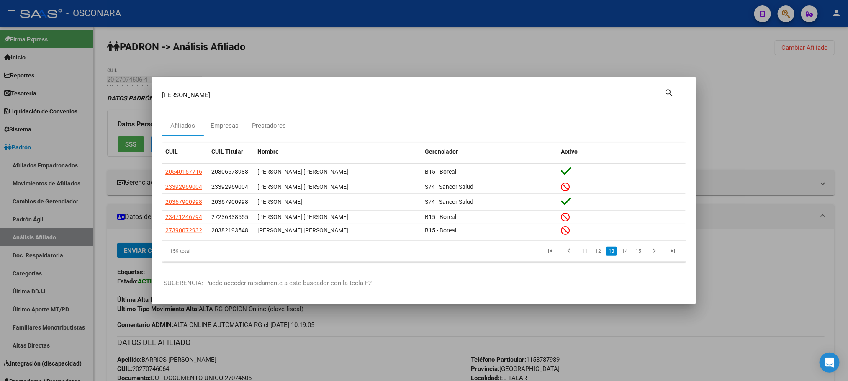
click at [627, 254] on link "14" at bounding box center [625, 251] width 11 height 9
